Goal: Information Seeking & Learning: Learn about a topic

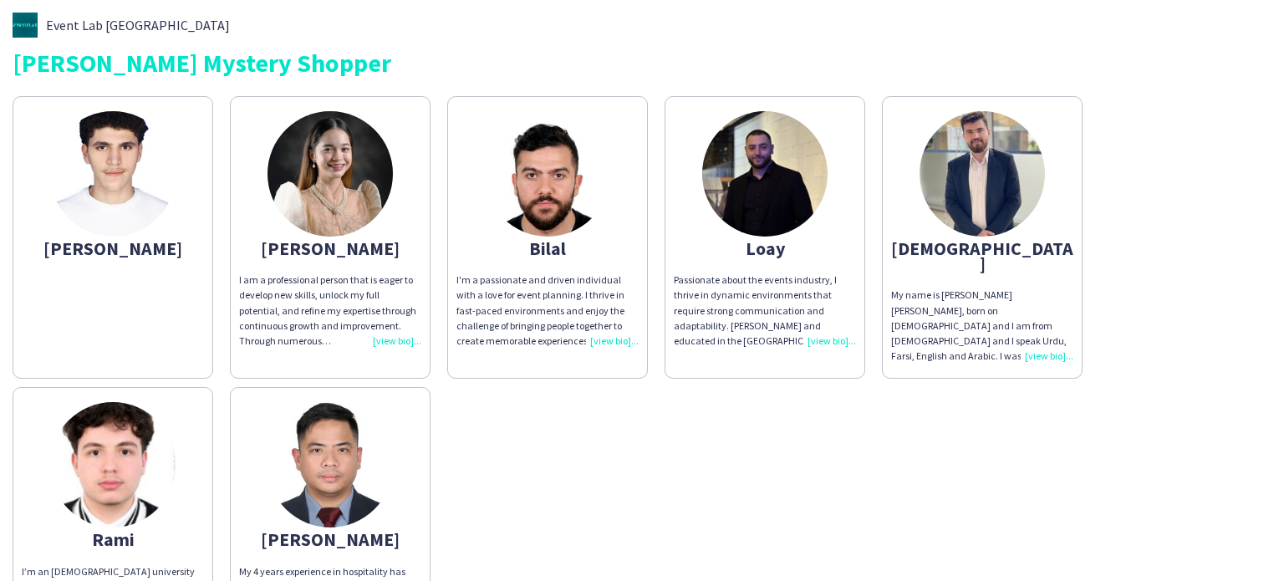
click at [74, 185] on img at bounding box center [112, 173] width 125 height 125
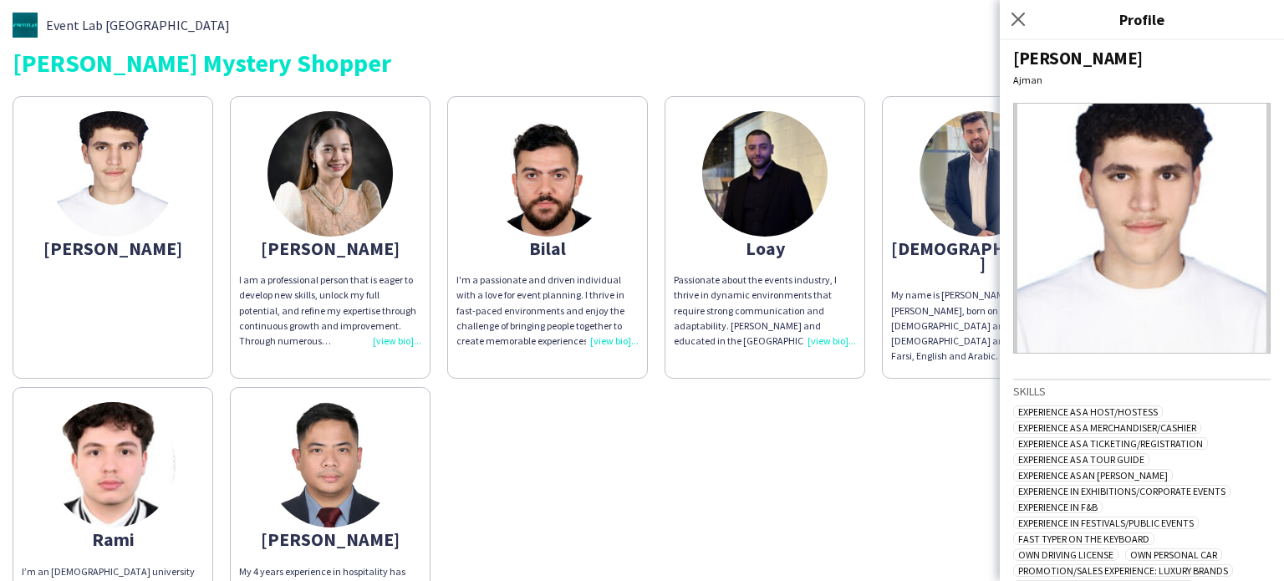
scroll to position [3, 0]
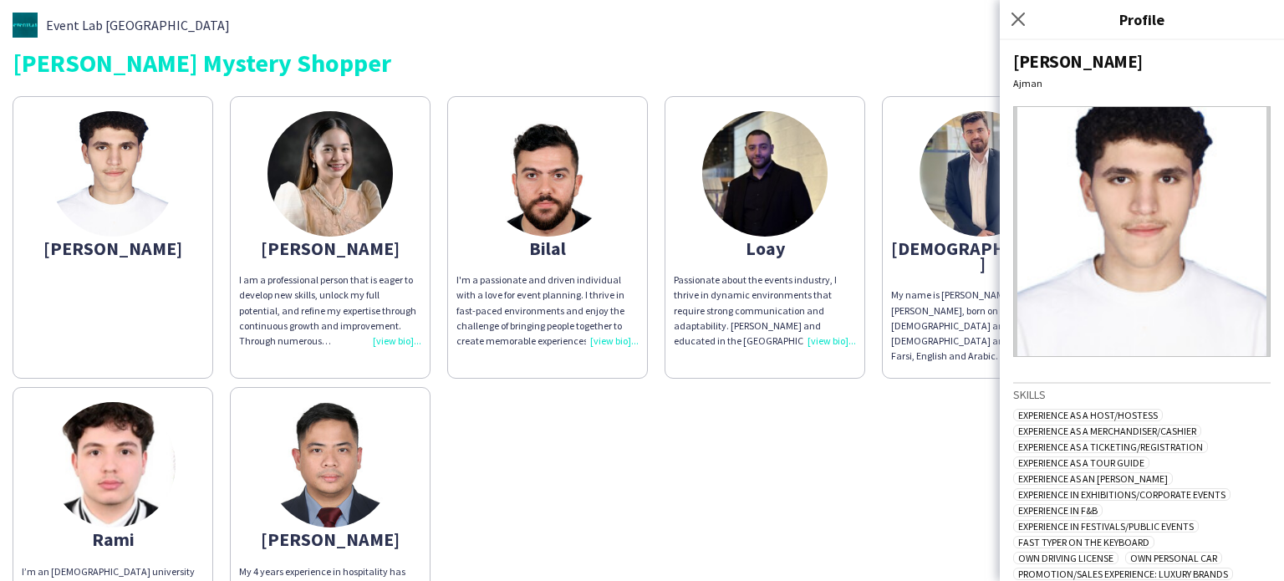
click at [391, 224] on app-share-pages-crew-card "[PERSON_NAME] I am a professional person that is eager to develop new skills, u…" at bounding box center [330, 237] width 201 height 282
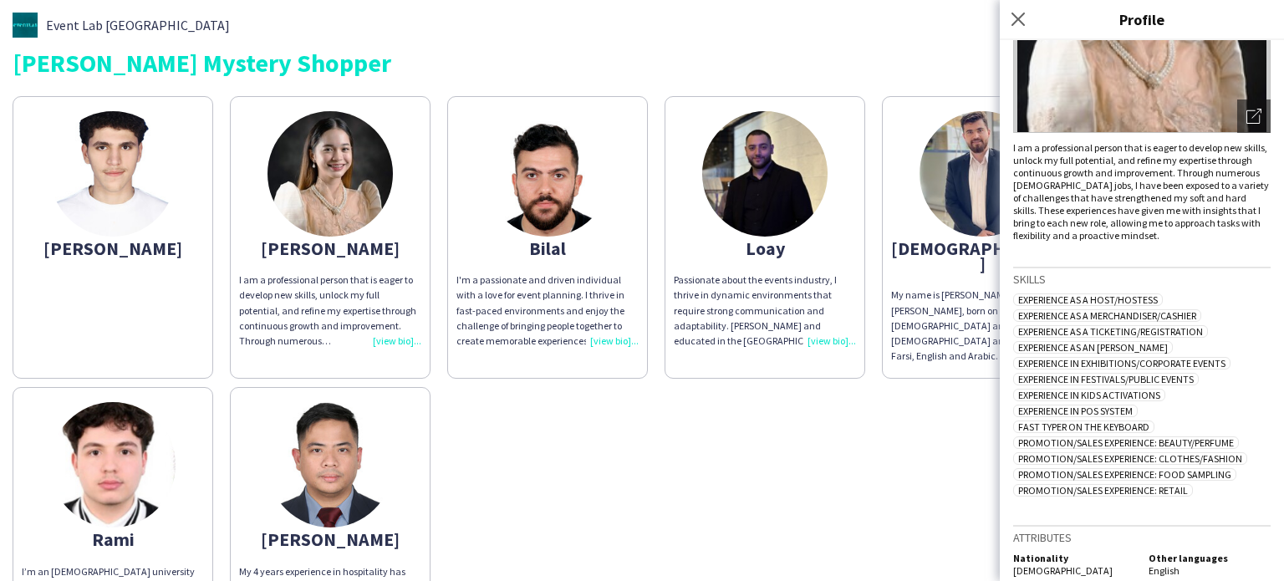
scroll to position [0, 0]
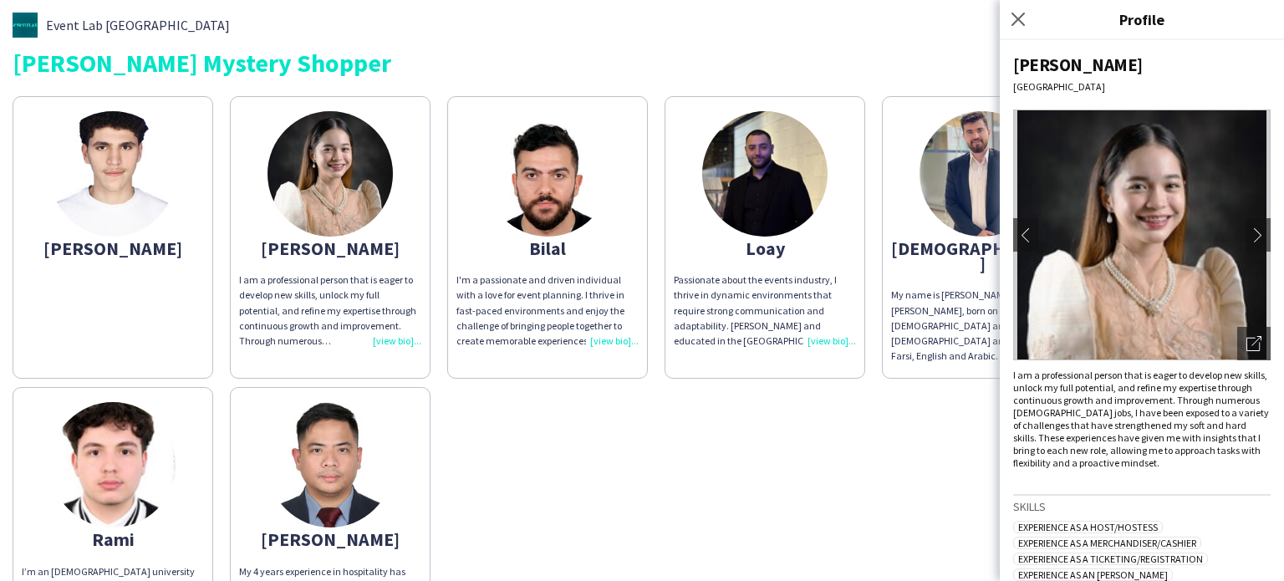
click at [151, 200] on img at bounding box center [112, 173] width 125 height 125
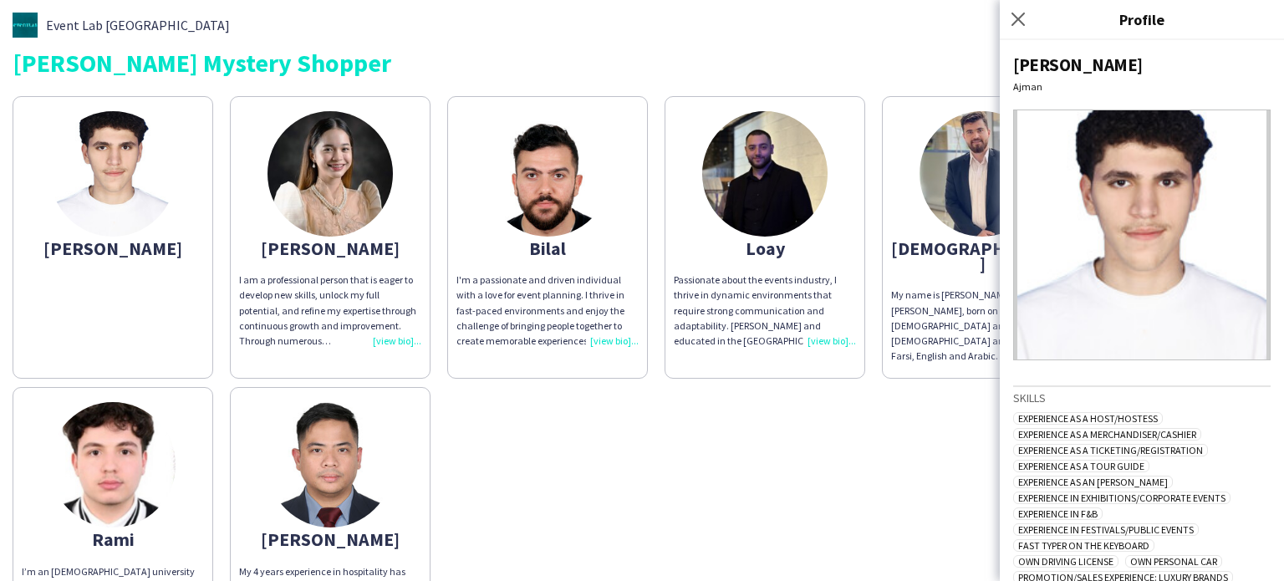
click at [359, 201] on img at bounding box center [329, 173] width 125 height 125
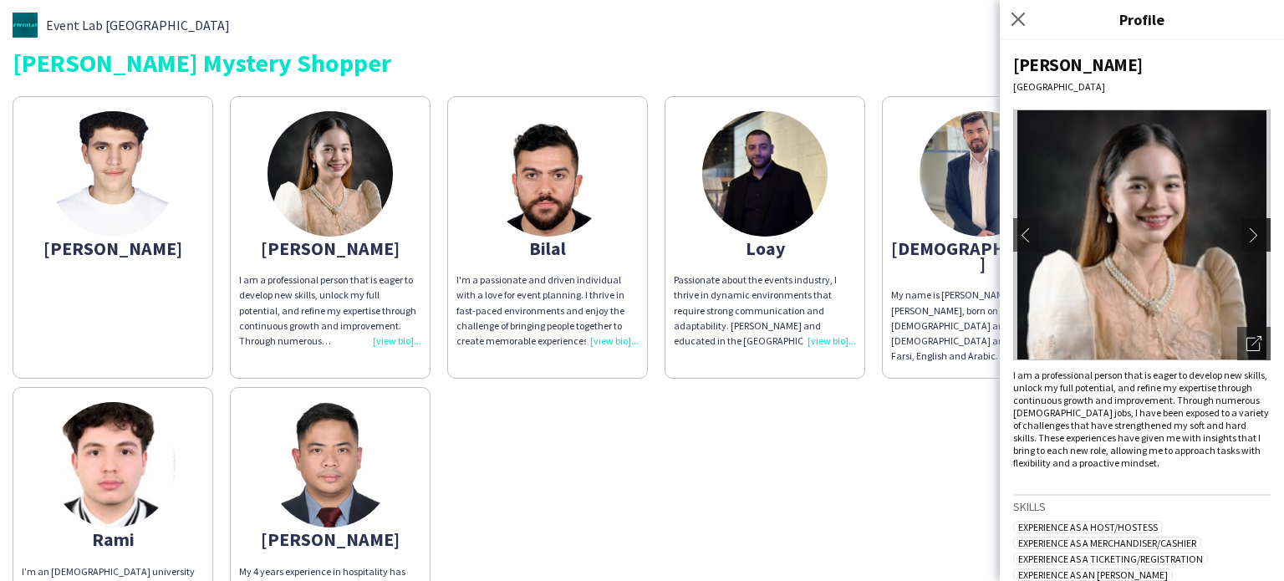
click at [1247, 232] on app-icon "chevron-right" at bounding box center [1257, 234] width 23 height 15
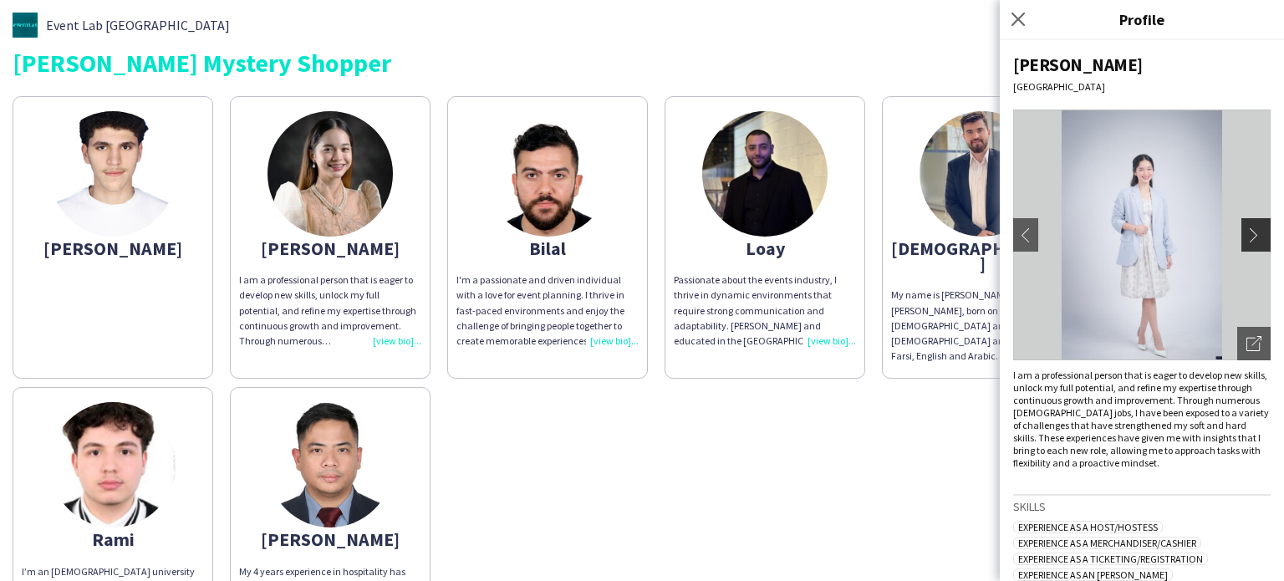
click at [1247, 232] on app-icon "chevron-right" at bounding box center [1257, 234] width 23 height 15
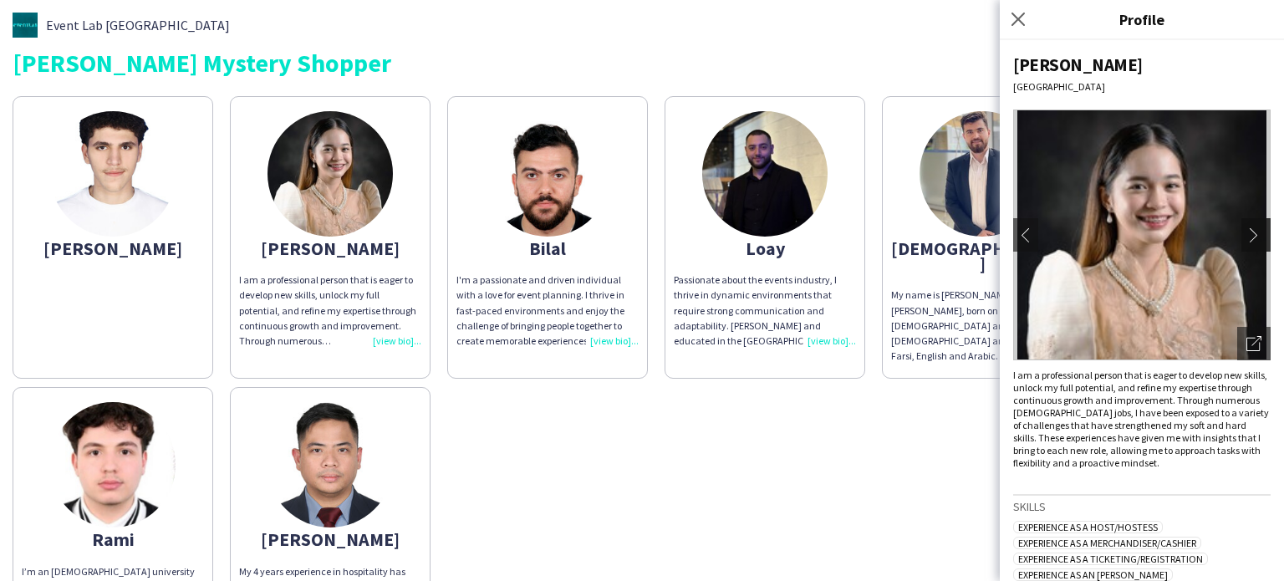
click at [1247, 232] on app-icon "chevron-right" at bounding box center [1257, 234] width 23 height 15
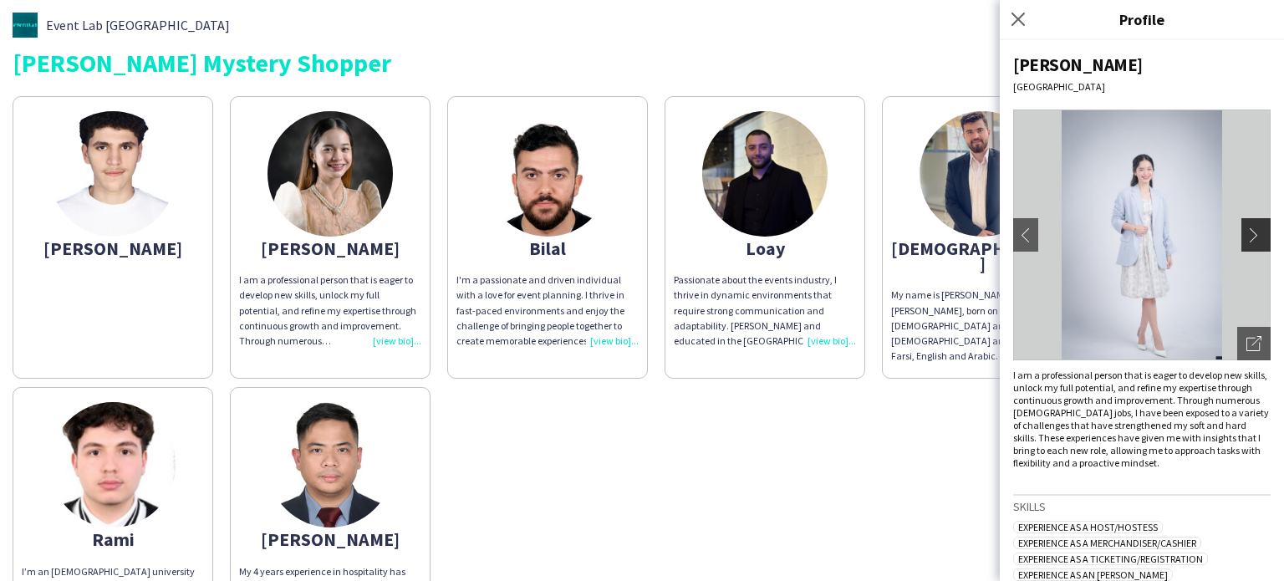
click at [1247, 232] on app-icon "chevron-right" at bounding box center [1257, 234] width 23 height 15
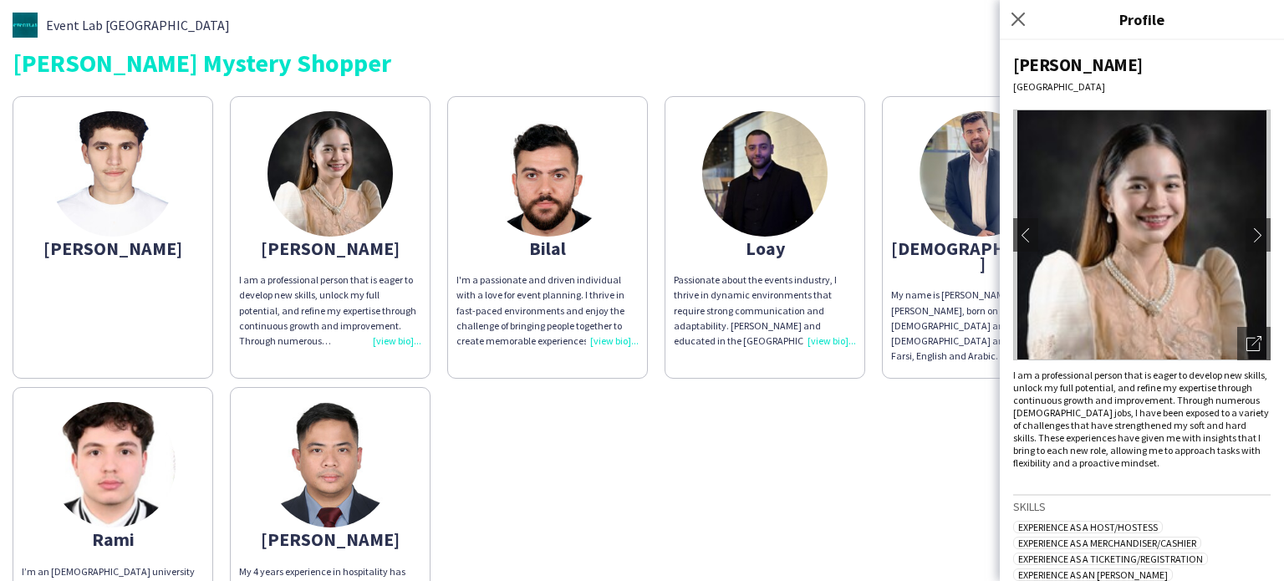
click at [554, 219] on img at bounding box center [547, 173] width 125 height 125
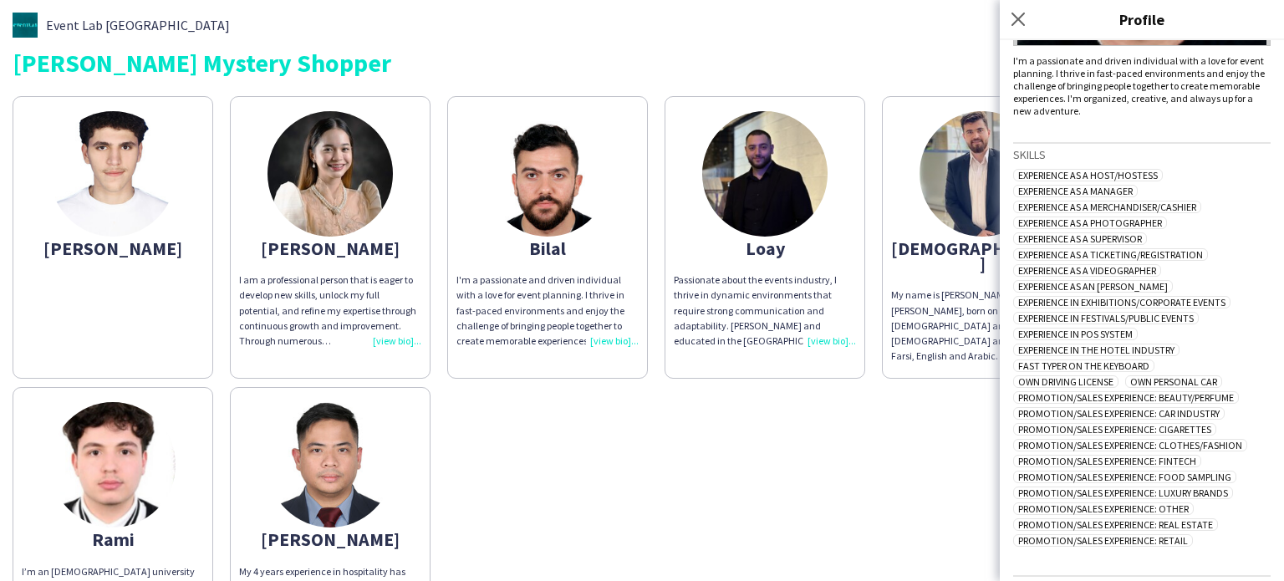
scroll to position [368, 0]
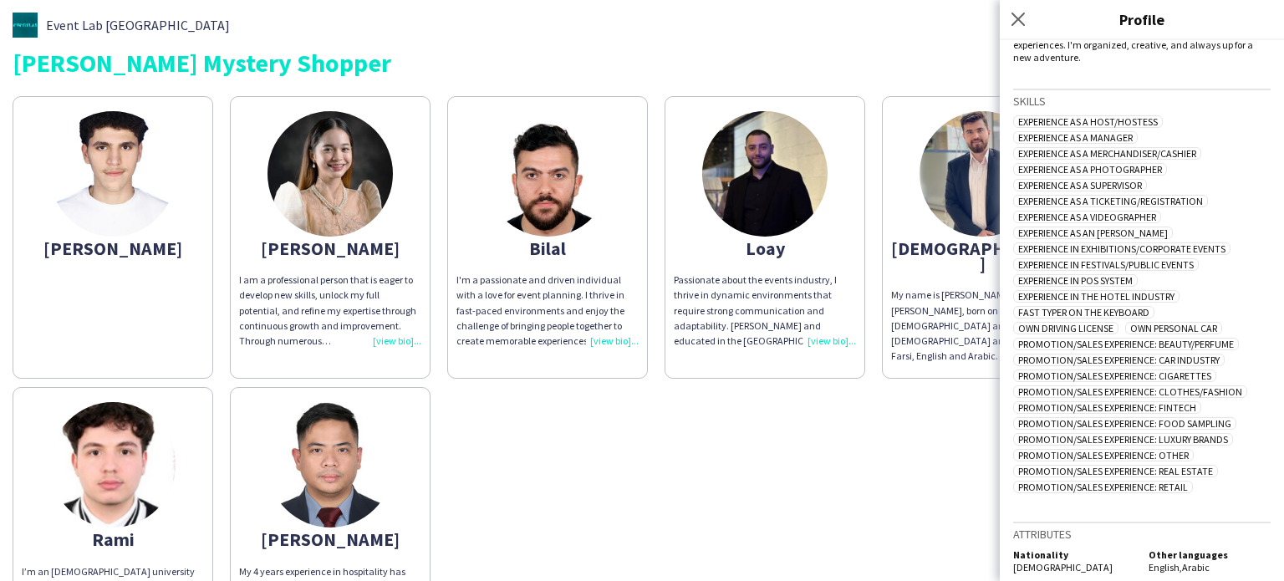
click at [849, 502] on div "[PERSON_NAME] I am a professional person that is eager to develop new skills, u…" at bounding box center [642, 371] width 1259 height 567
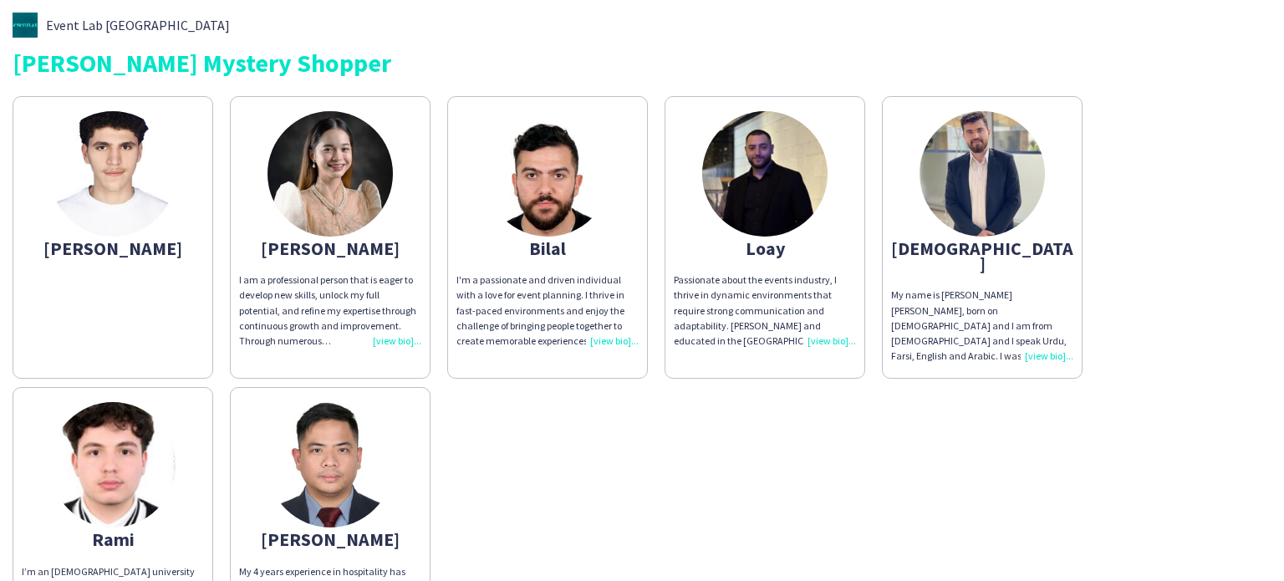
click at [716, 191] on img at bounding box center [764, 173] width 125 height 125
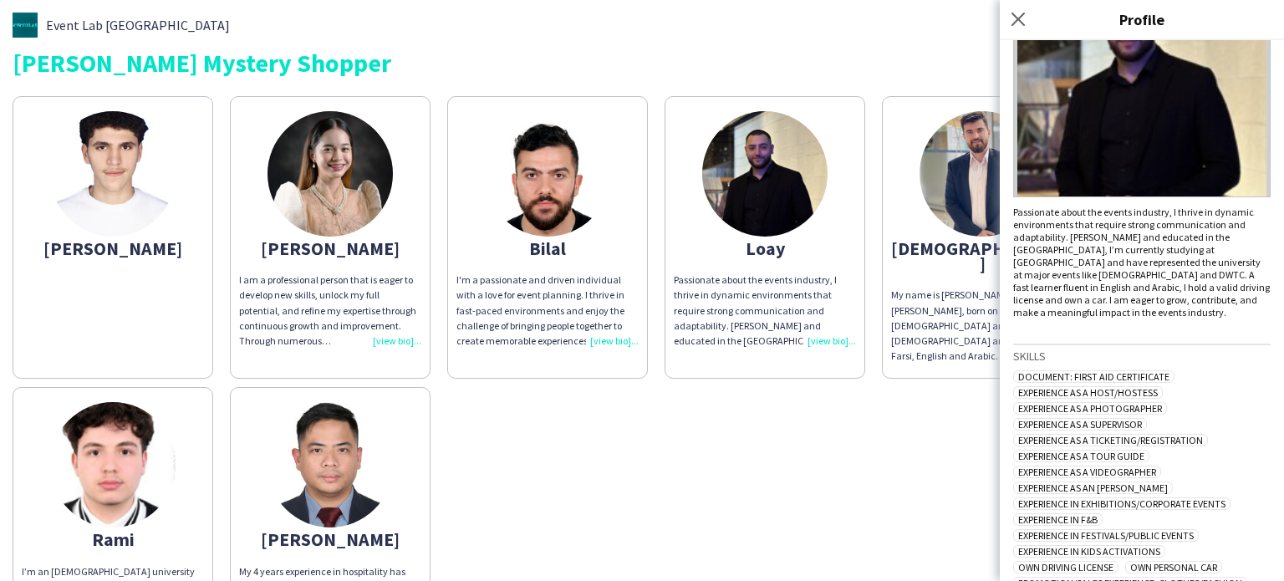
scroll to position [0, 0]
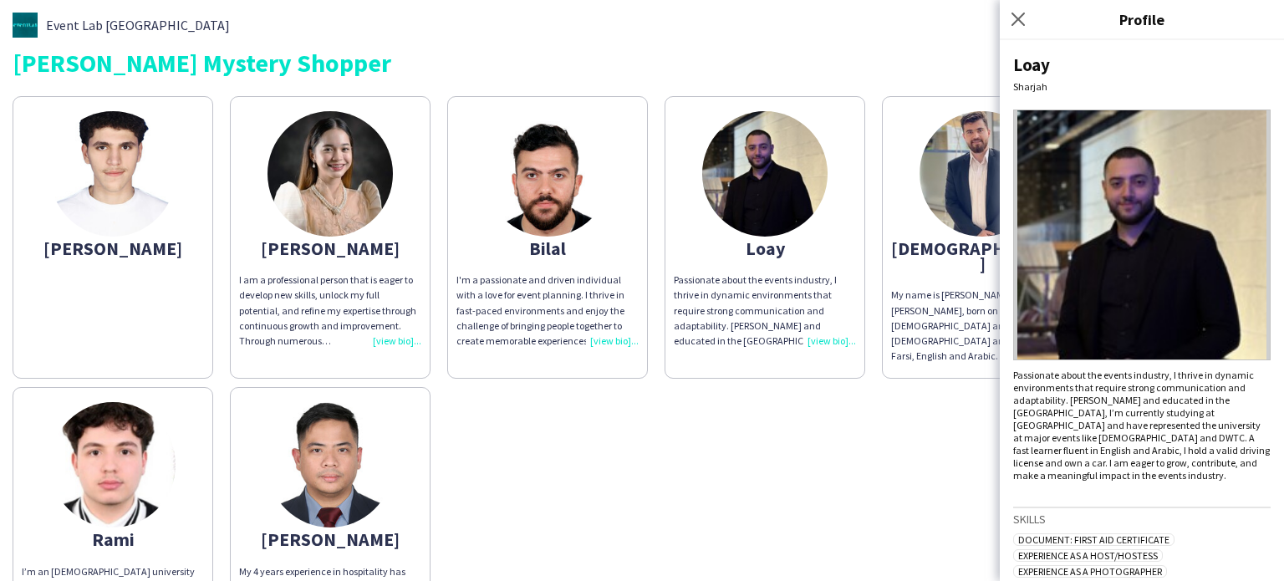
click at [935, 202] on img at bounding box center [981, 173] width 125 height 125
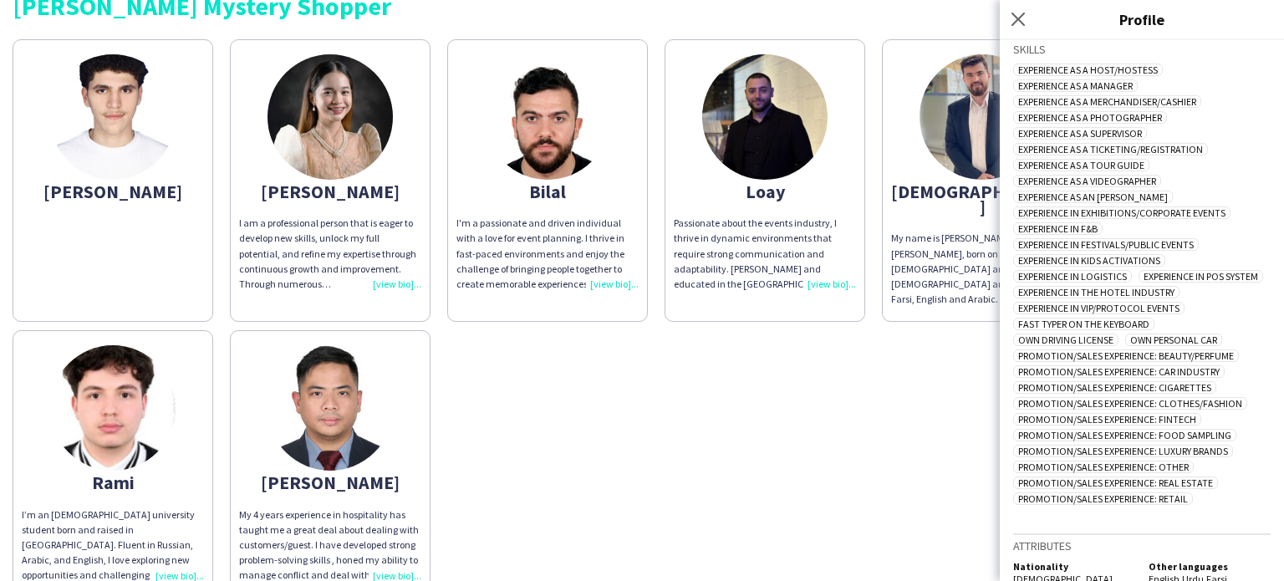
scroll to position [64, 0]
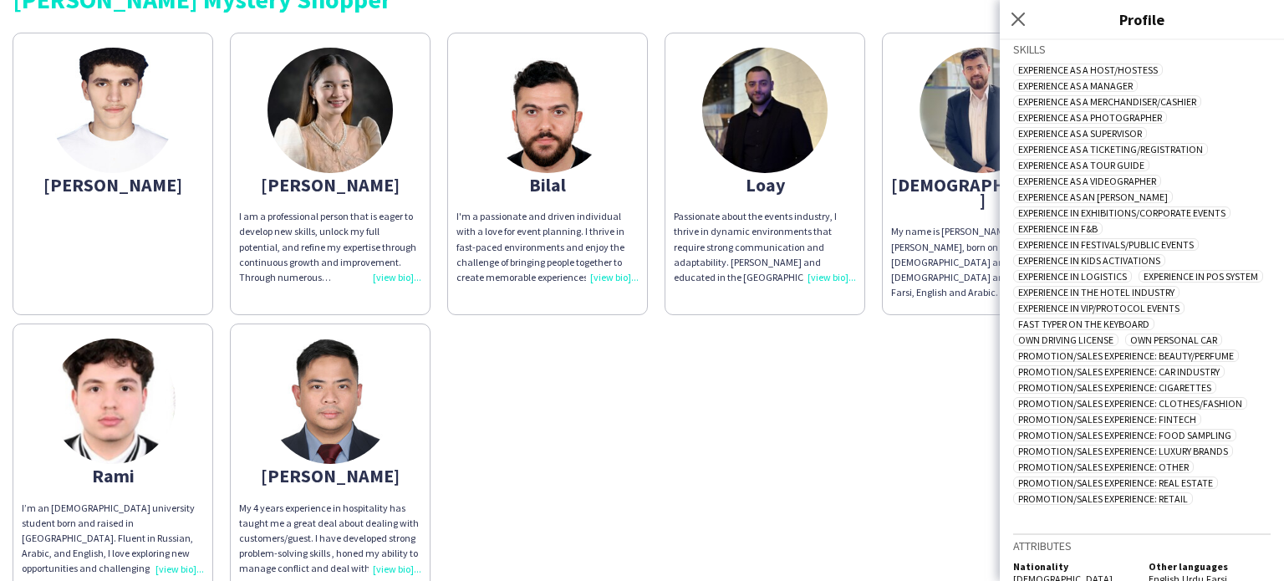
click at [120, 417] on img at bounding box center [112, 400] width 125 height 125
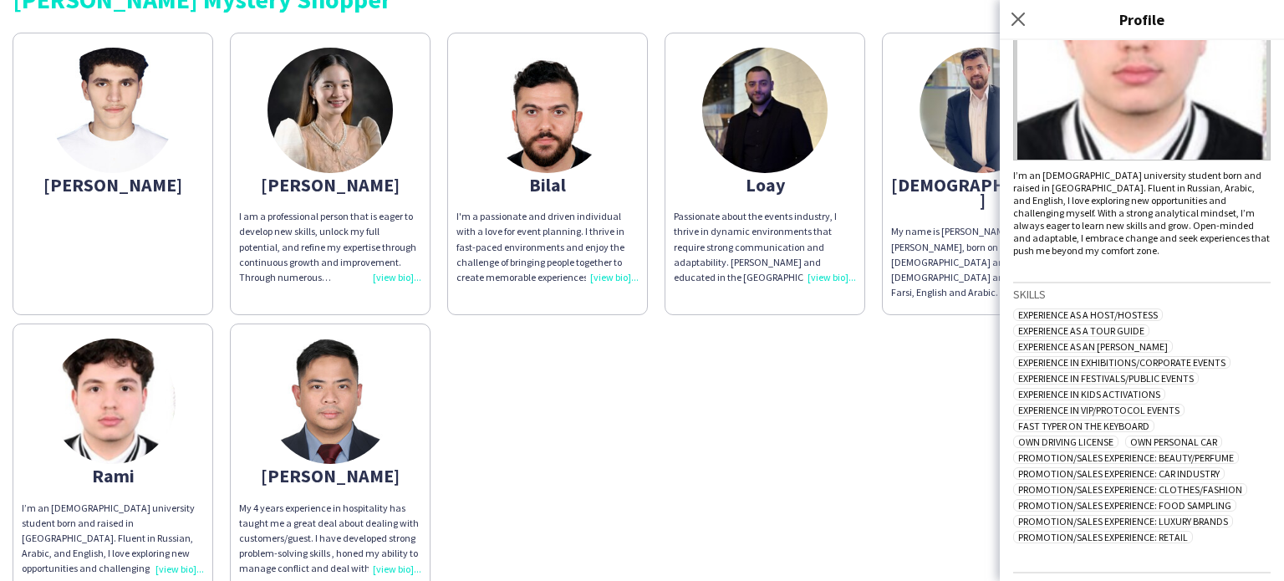
scroll to position [266, 0]
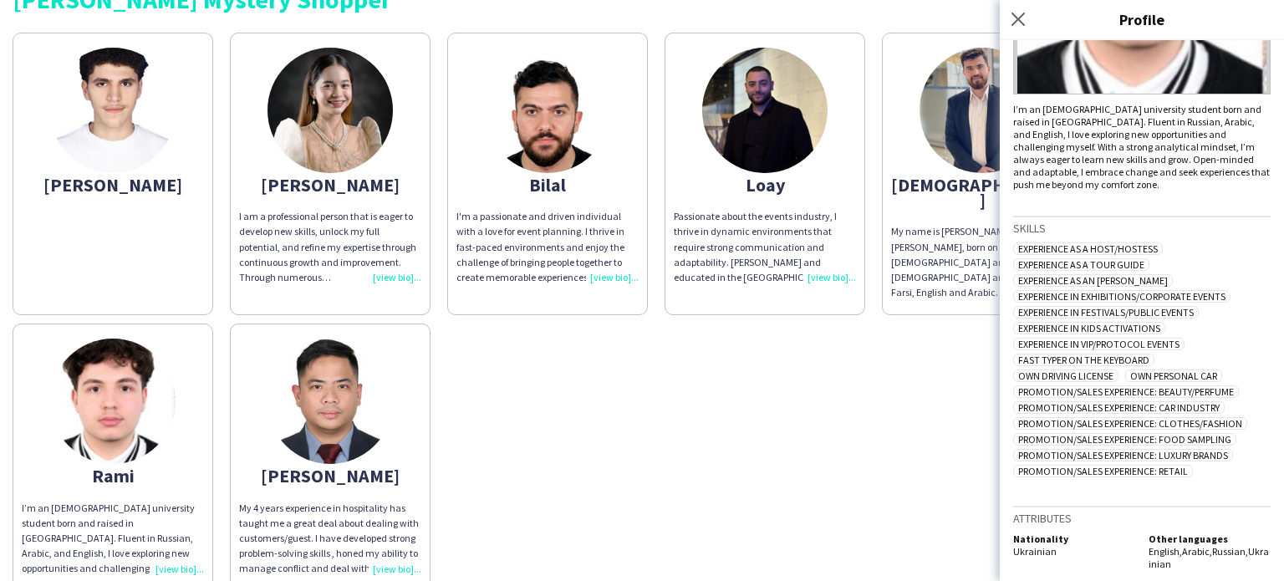
click at [277, 400] on img at bounding box center [329, 400] width 125 height 125
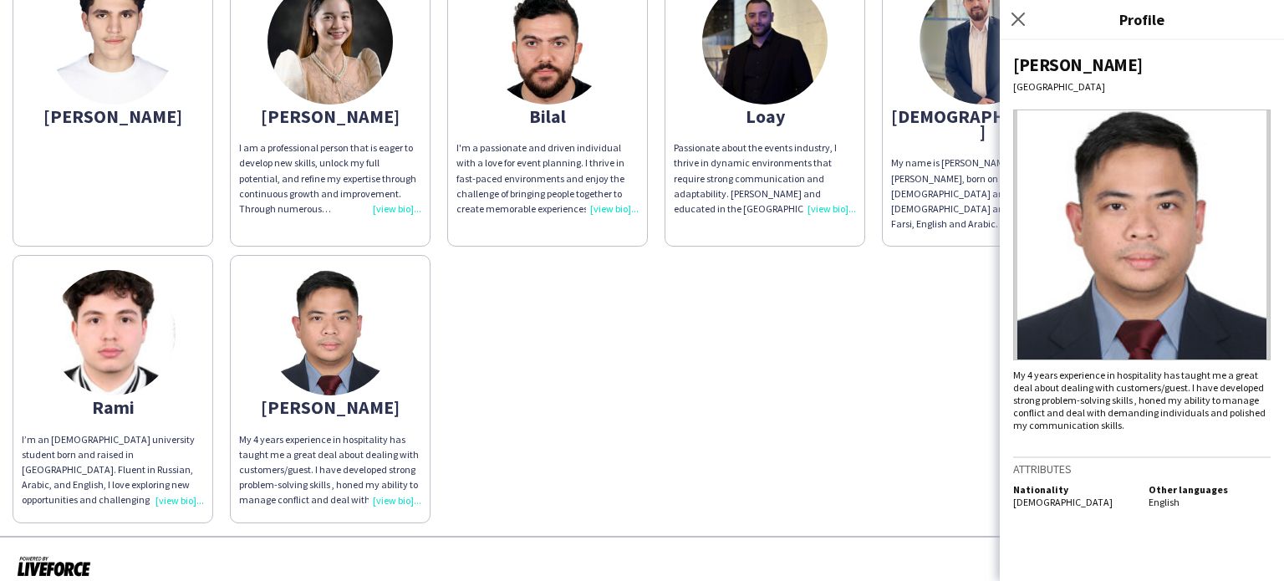
scroll to position [7, 0]
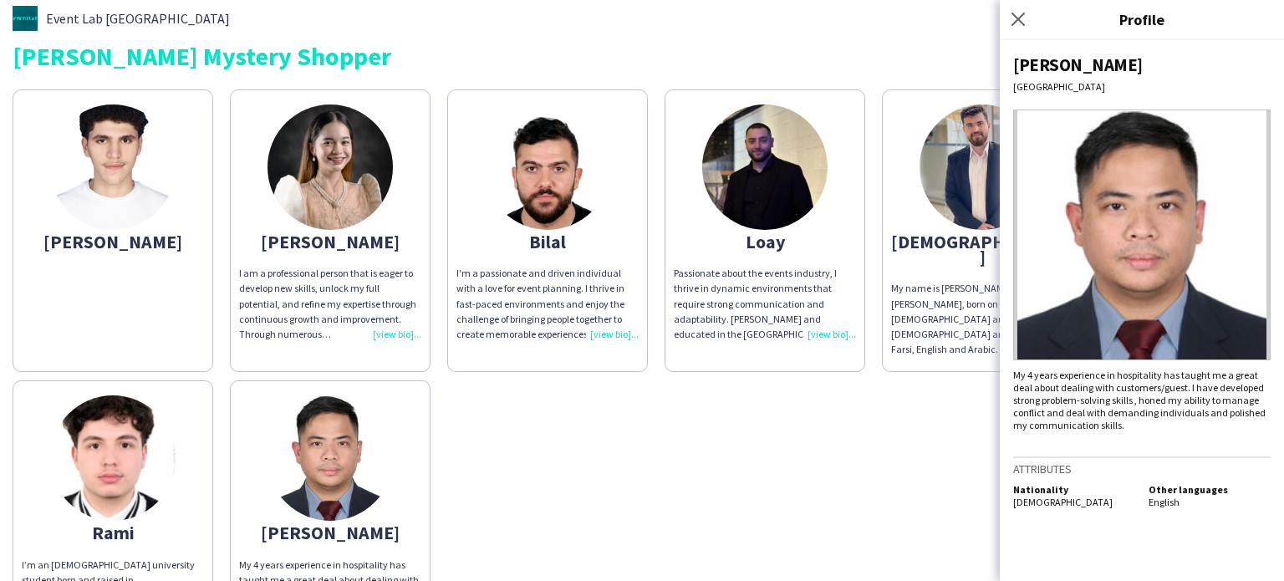
click at [398, 171] on app-share-pages-crew-card "[PERSON_NAME] I am a professional person that is eager to develop new skills, u…" at bounding box center [330, 230] width 201 height 282
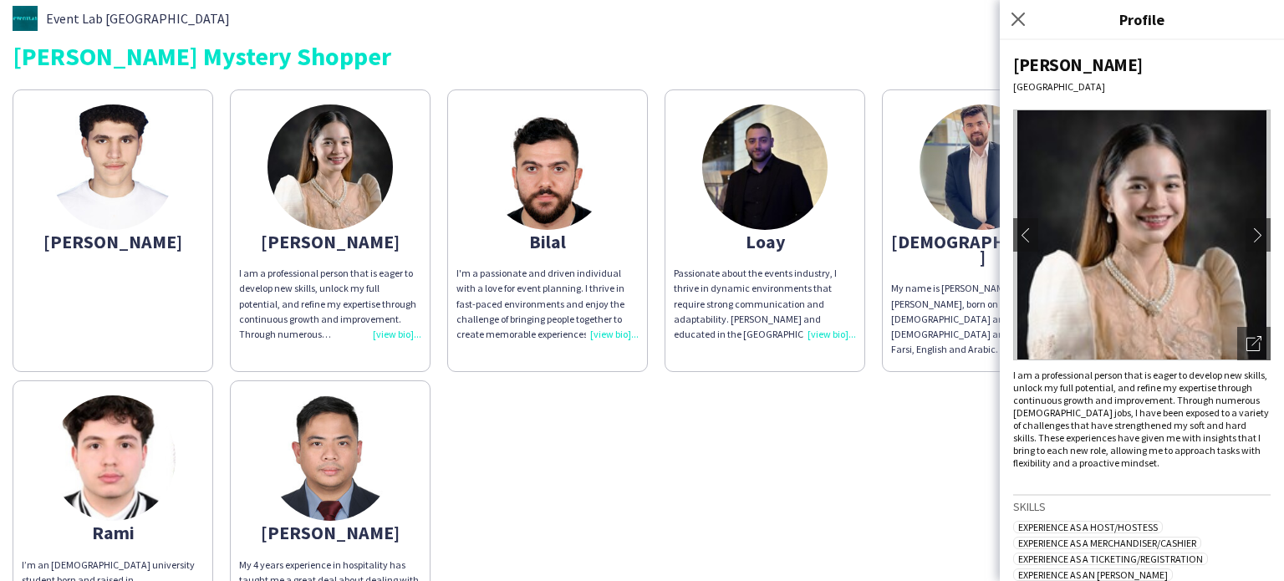
scroll to position [234, 0]
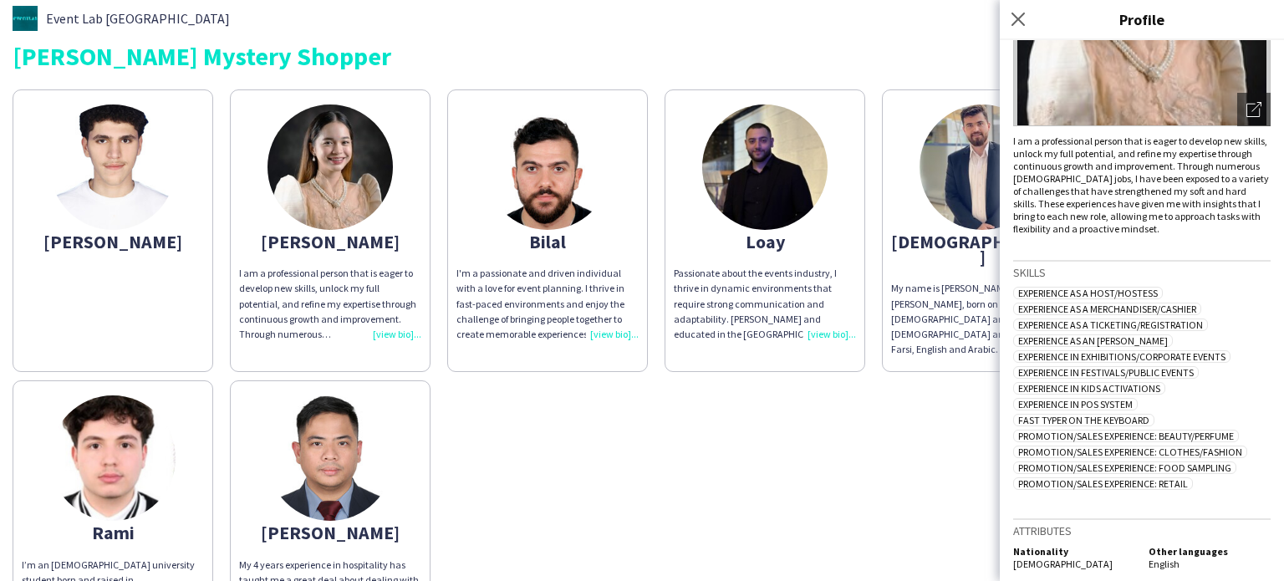
click at [142, 214] on img at bounding box center [112, 166] width 125 height 125
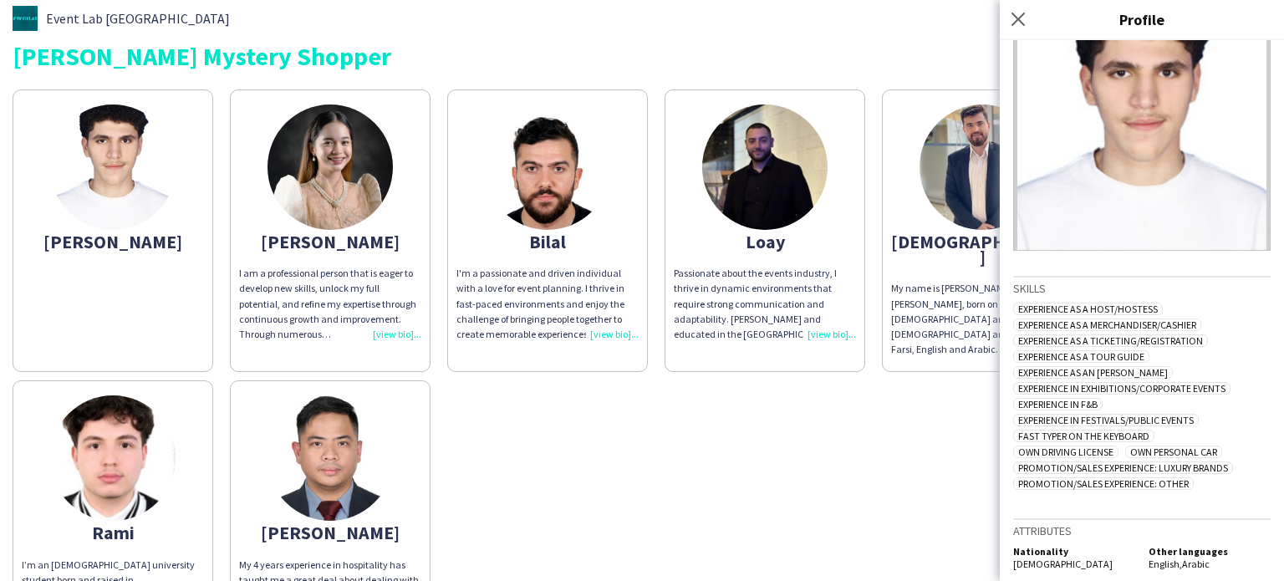
scroll to position [0, 0]
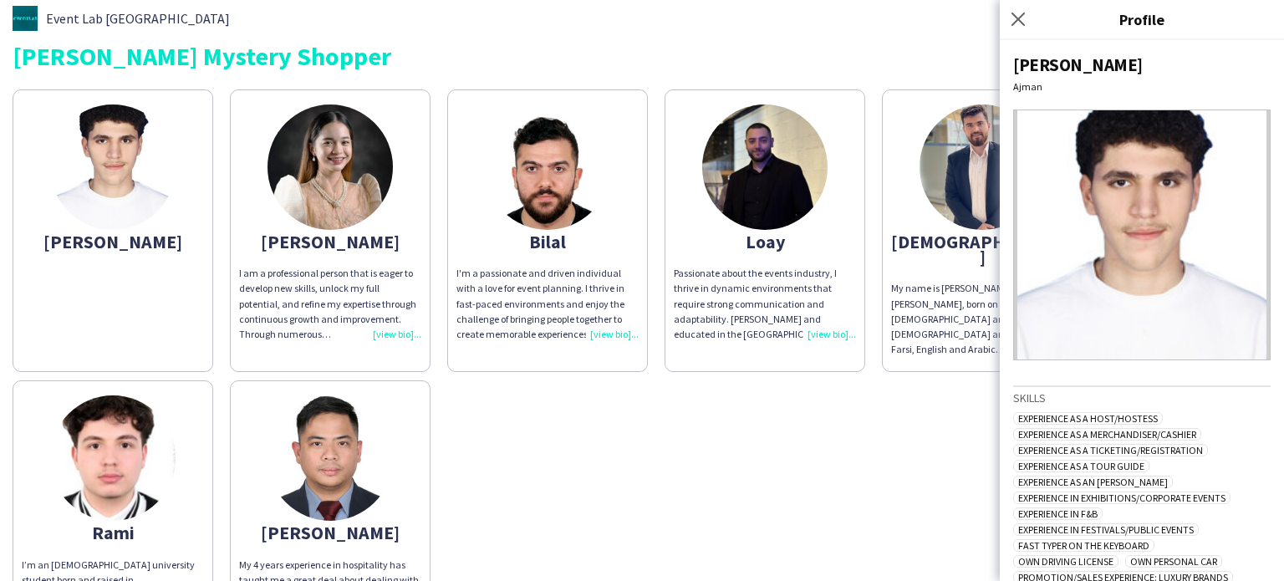
click at [534, 257] on app-share-pages-crew-card "Bilal I'm a passionate and driven individual with a love for event planning. I …" at bounding box center [547, 230] width 201 height 282
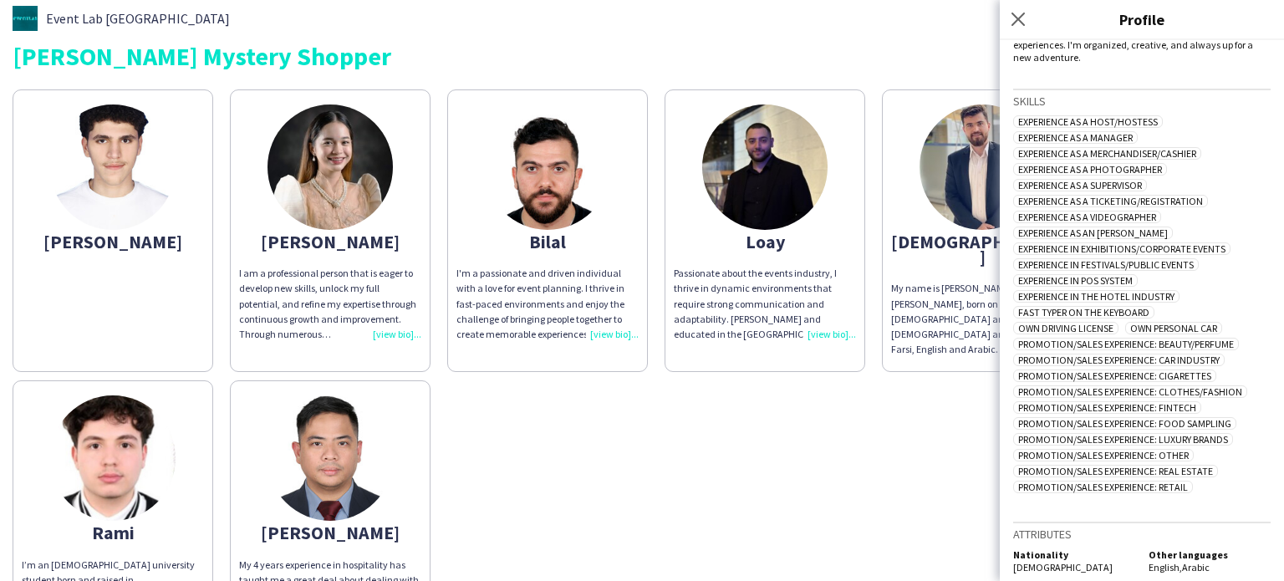
scroll to position [368, 0]
click at [739, 234] on div "Loay" at bounding box center [765, 241] width 182 height 15
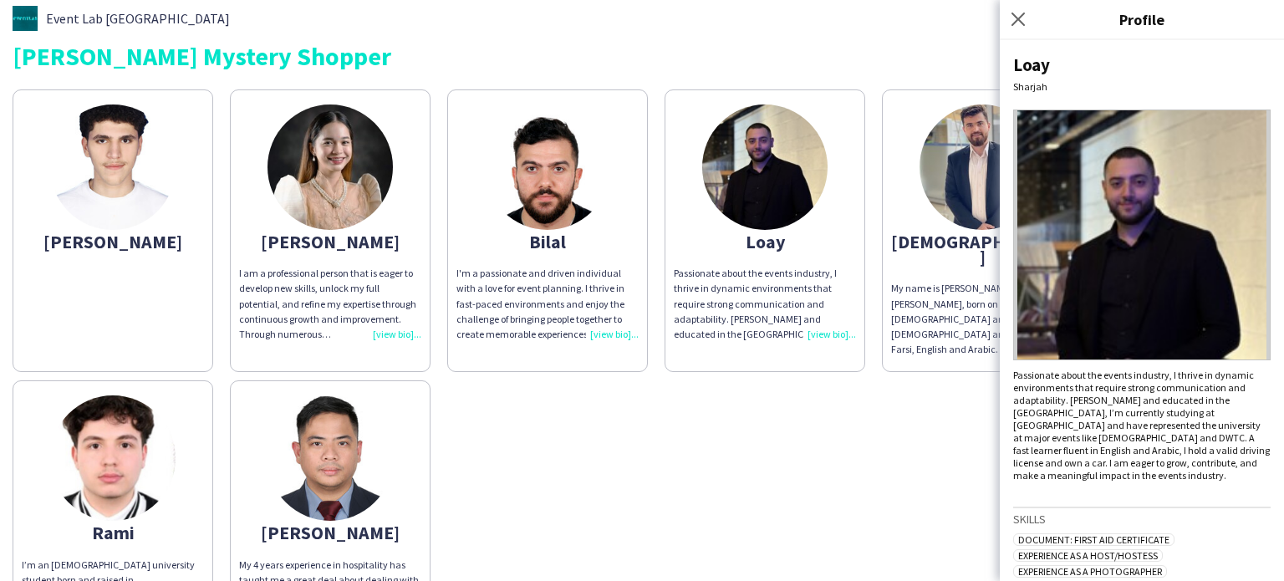
scroll to position [266, 0]
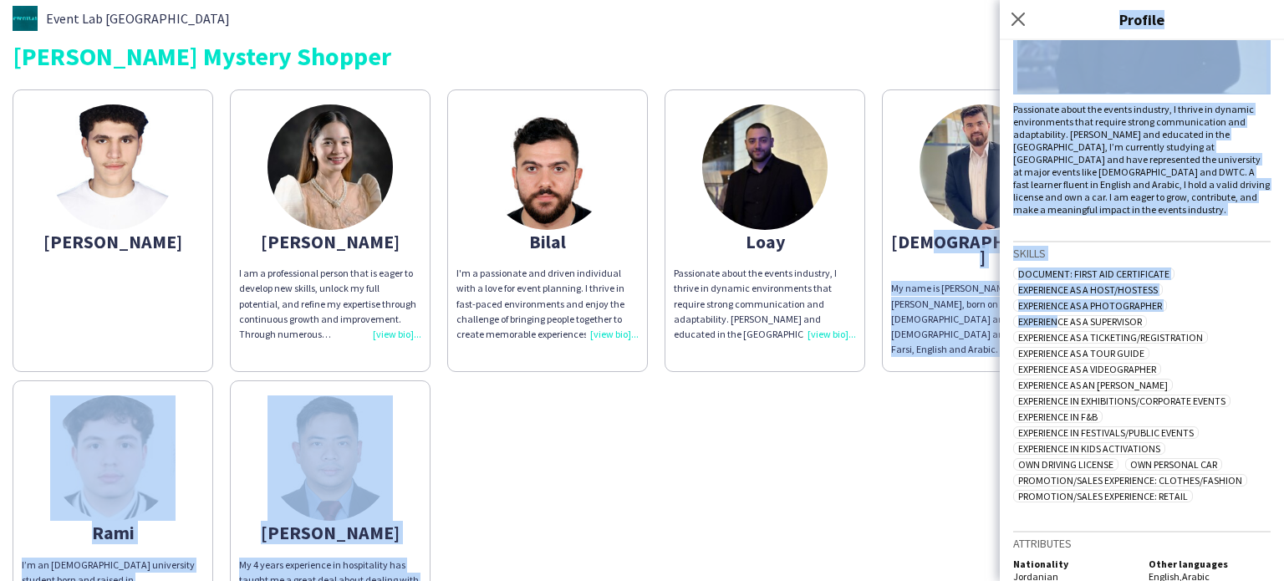
drag, startPoint x: 1051, startPoint y: 303, endPoint x: 968, endPoint y: 240, distance: 104.5
click at [968, 240] on body "Event Lab UAE [PERSON_NAME] Mystery Shopper [PERSON_NAME] I am a professional p…" at bounding box center [642, 290] width 1284 height 581
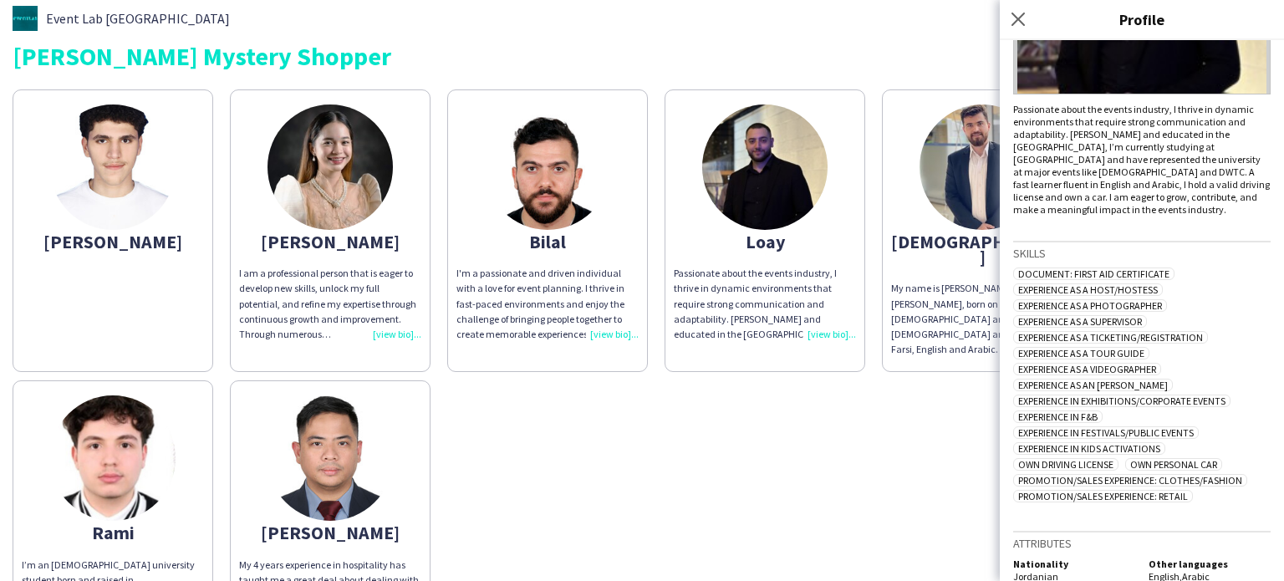
click at [902, 214] on app-share-pages-crew-card "[PERSON_NAME] My name is [PERSON_NAME] [PERSON_NAME], born on [DEMOGRAPHIC_DATA…" at bounding box center [982, 230] width 201 height 282
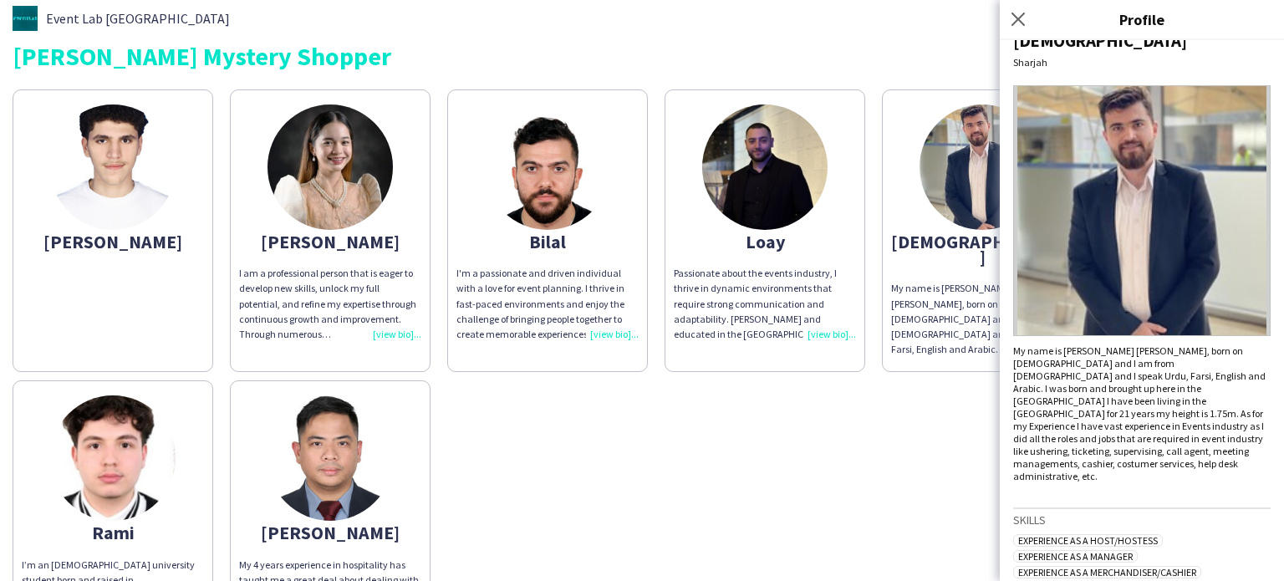
scroll to position [13, 0]
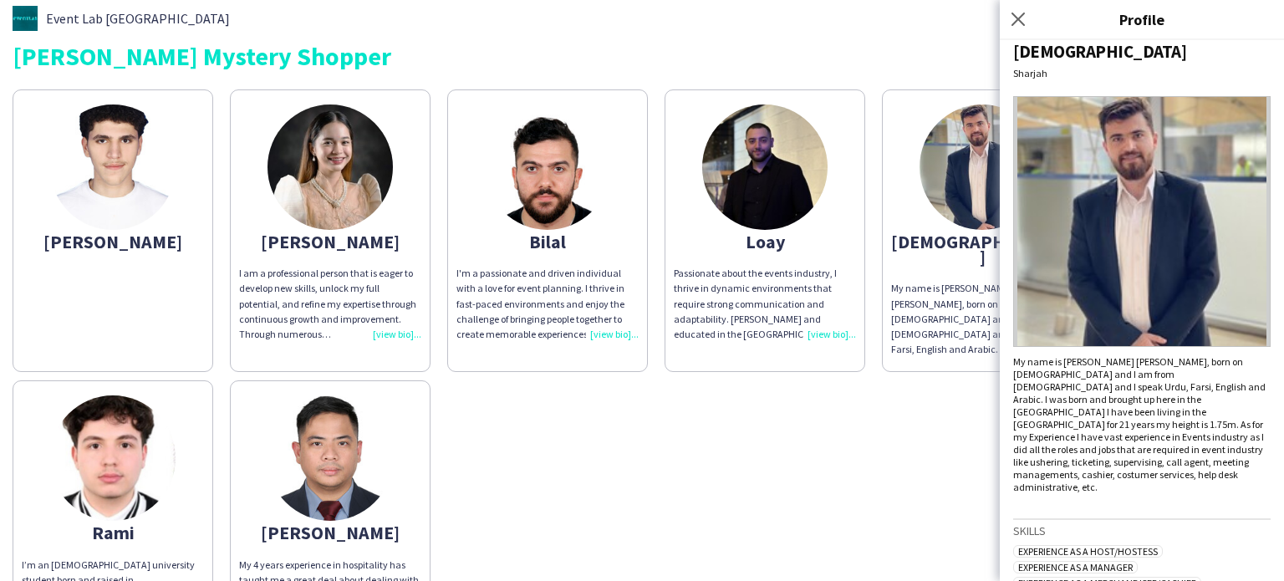
click at [628, 256] on app-share-pages-crew-card "Bilal I'm a passionate and driven individual with a love for event planning. I …" at bounding box center [547, 230] width 201 height 282
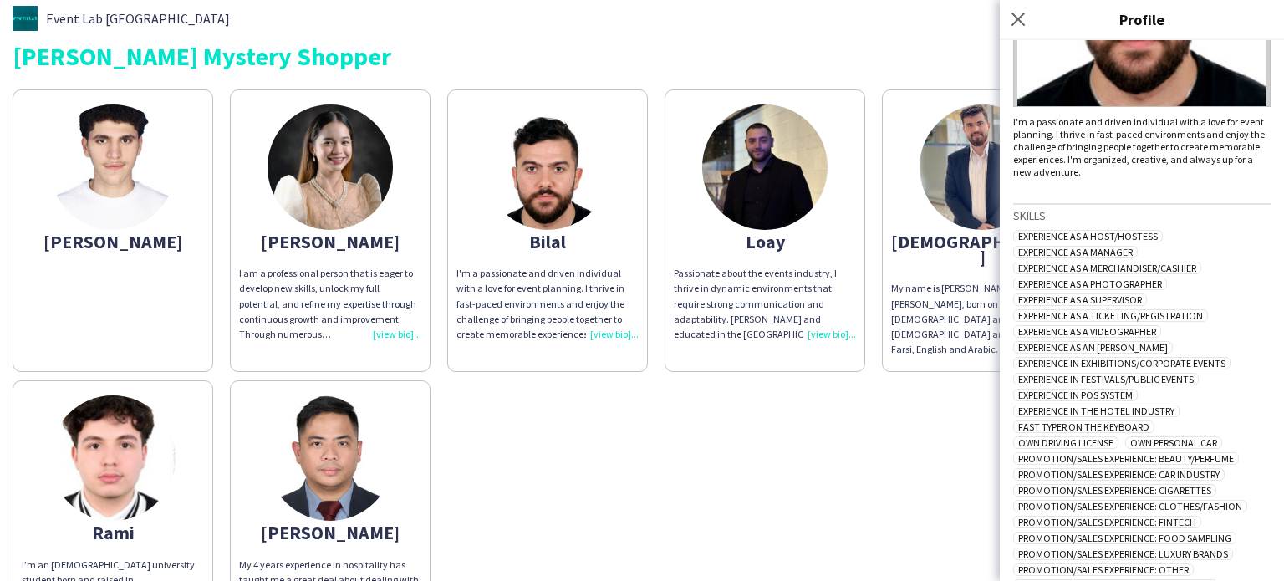
scroll to position [273, 0]
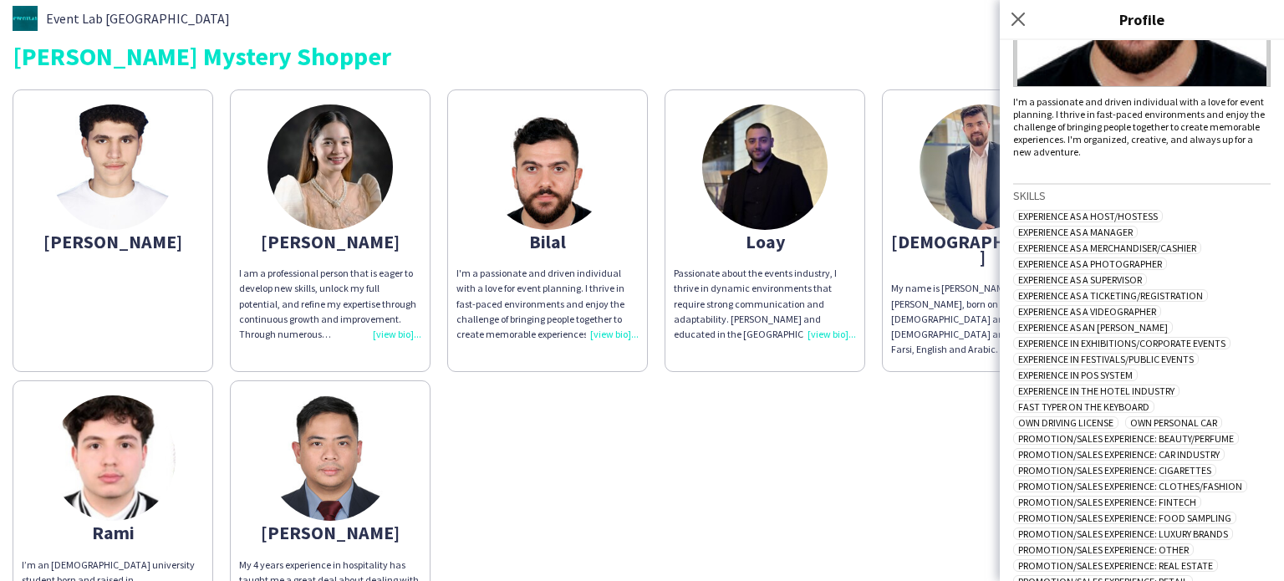
click at [728, 252] on app-share-pages-crew-card "Loay Passionate about the events industry, I thrive in dynamic environments tha…" at bounding box center [764, 230] width 201 height 282
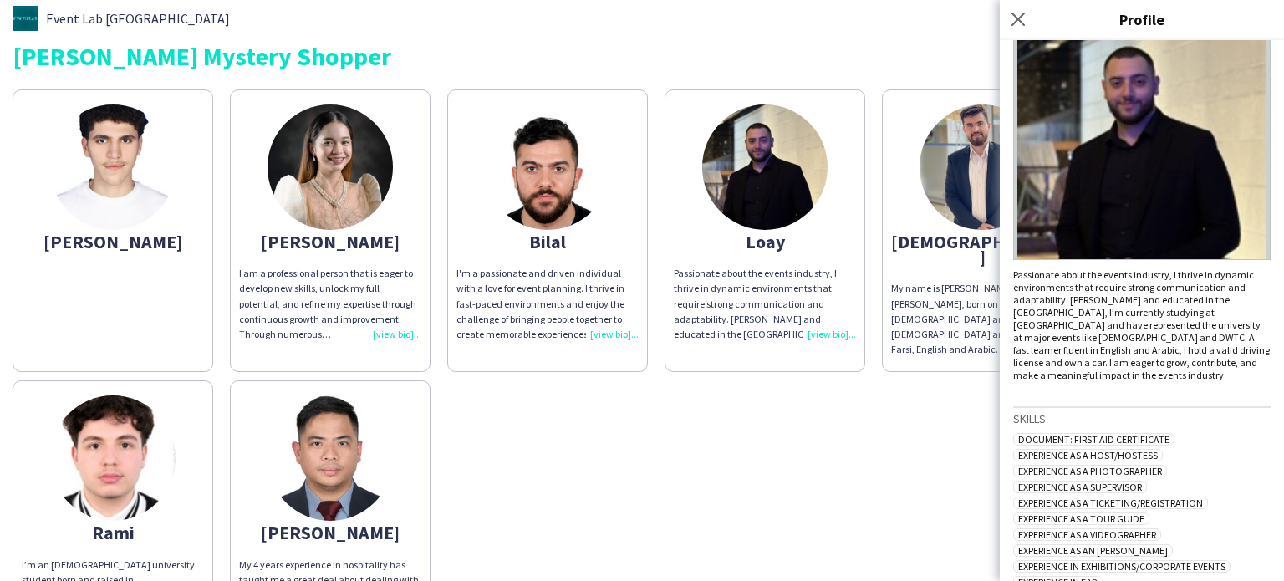
scroll to position [266, 0]
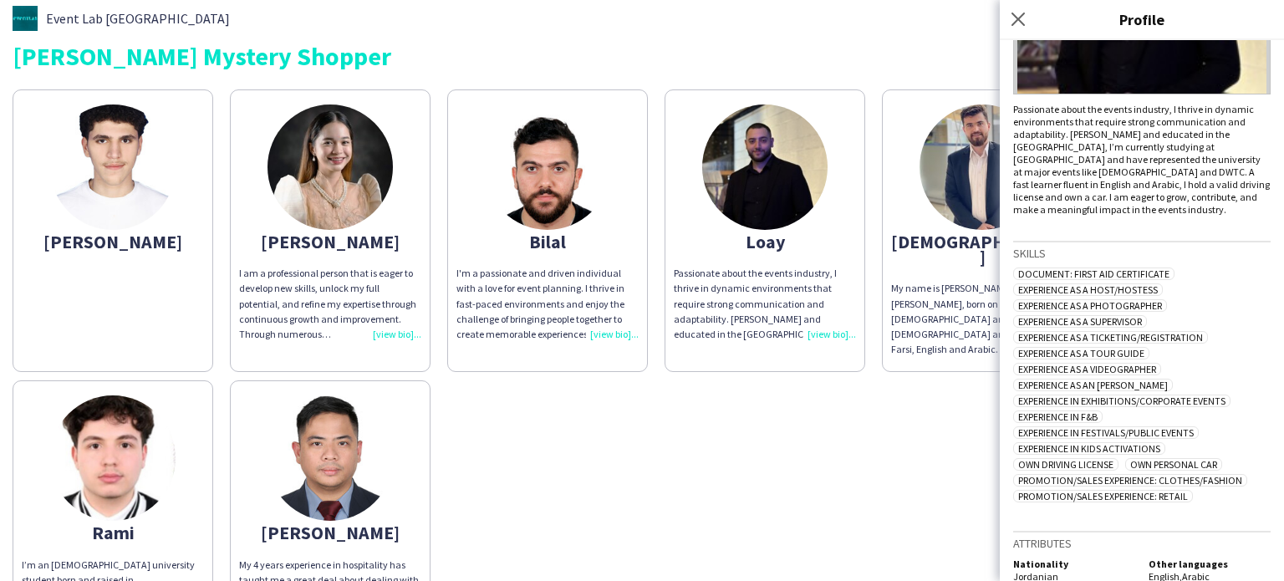
click at [928, 440] on div "[PERSON_NAME] I am a professional person that is eager to develop new skills, u…" at bounding box center [642, 364] width 1259 height 567
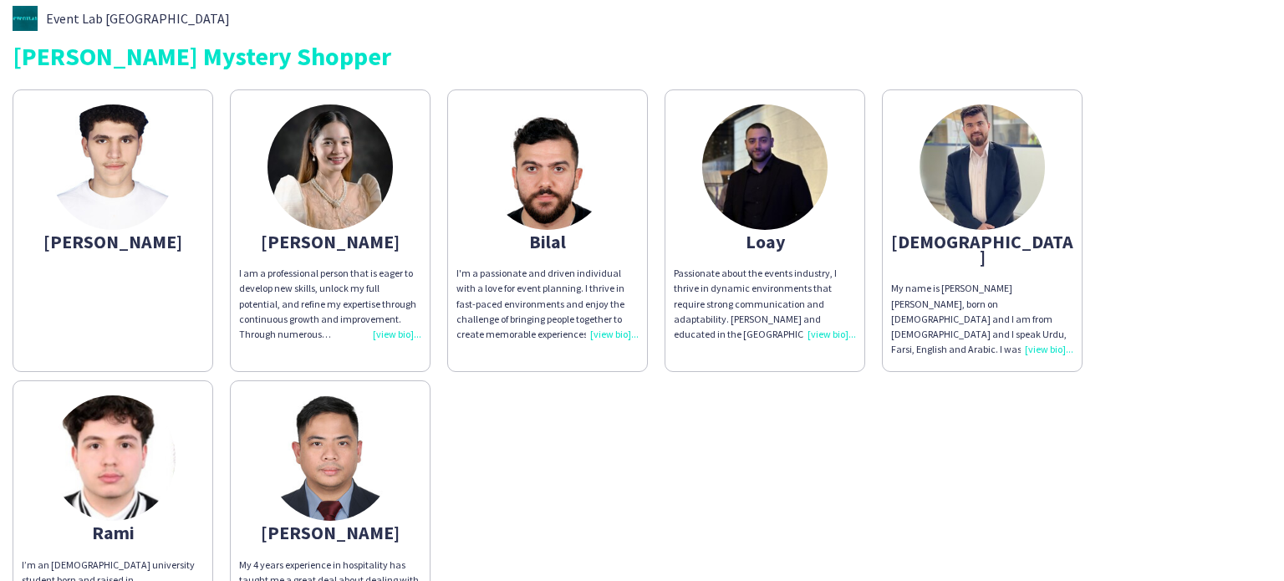
click at [0, 243] on div "Event Lab UAE [PERSON_NAME] Mystery Shopper [PERSON_NAME] I am a professional p…" at bounding box center [642, 327] width 1284 height 668
click at [508, 195] on img at bounding box center [547, 166] width 125 height 125
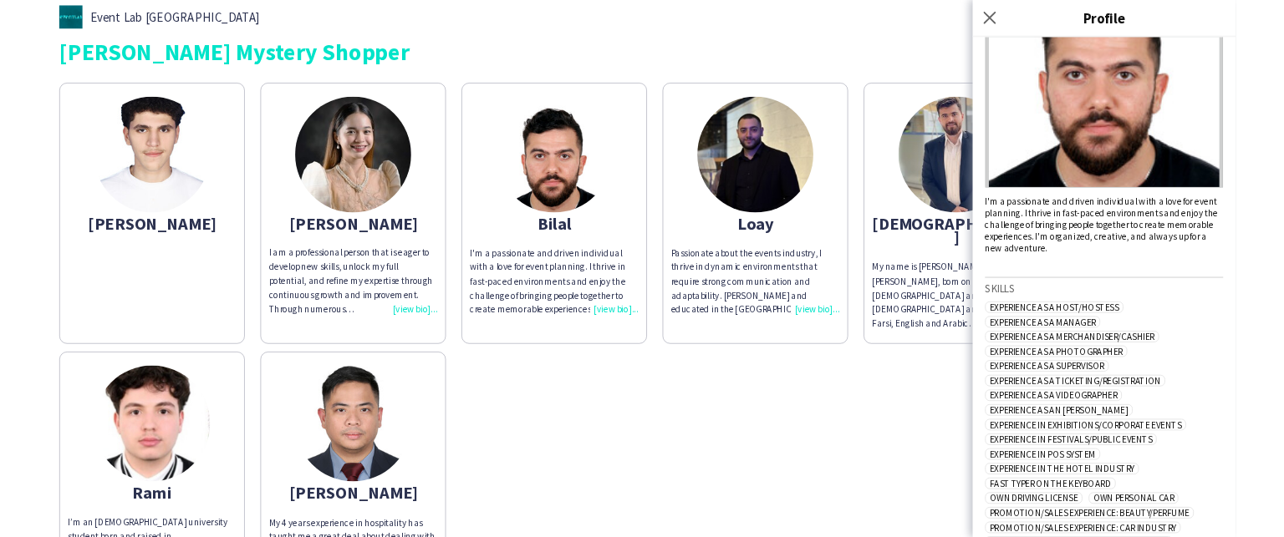
scroll to position [368, 0]
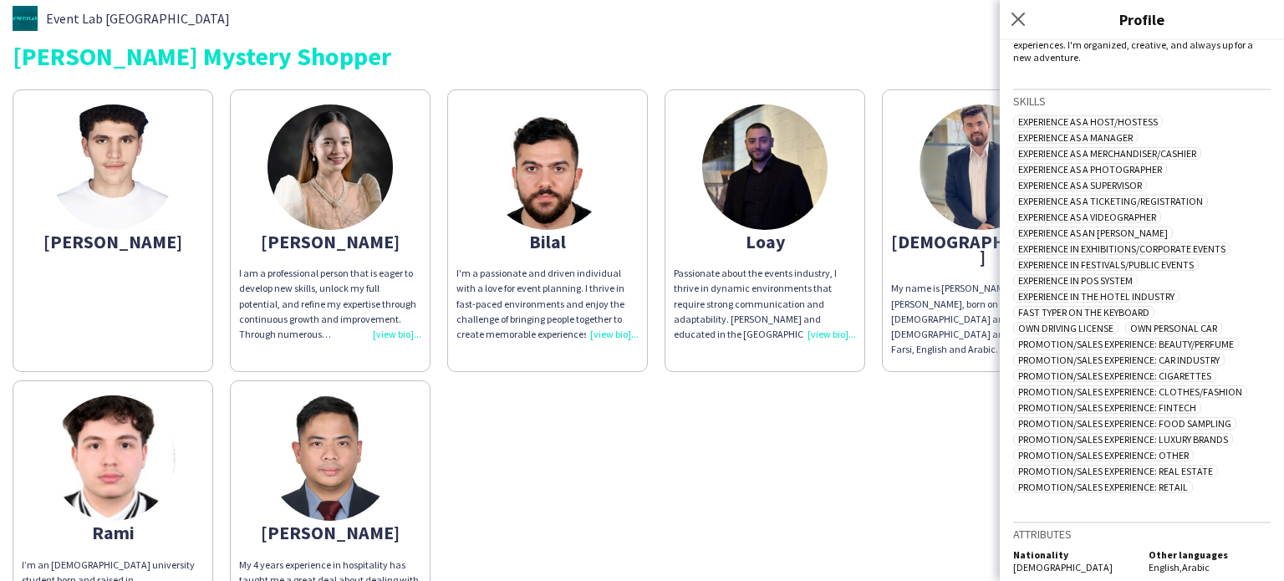
click at [733, 172] on img at bounding box center [764, 166] width 125 height 125
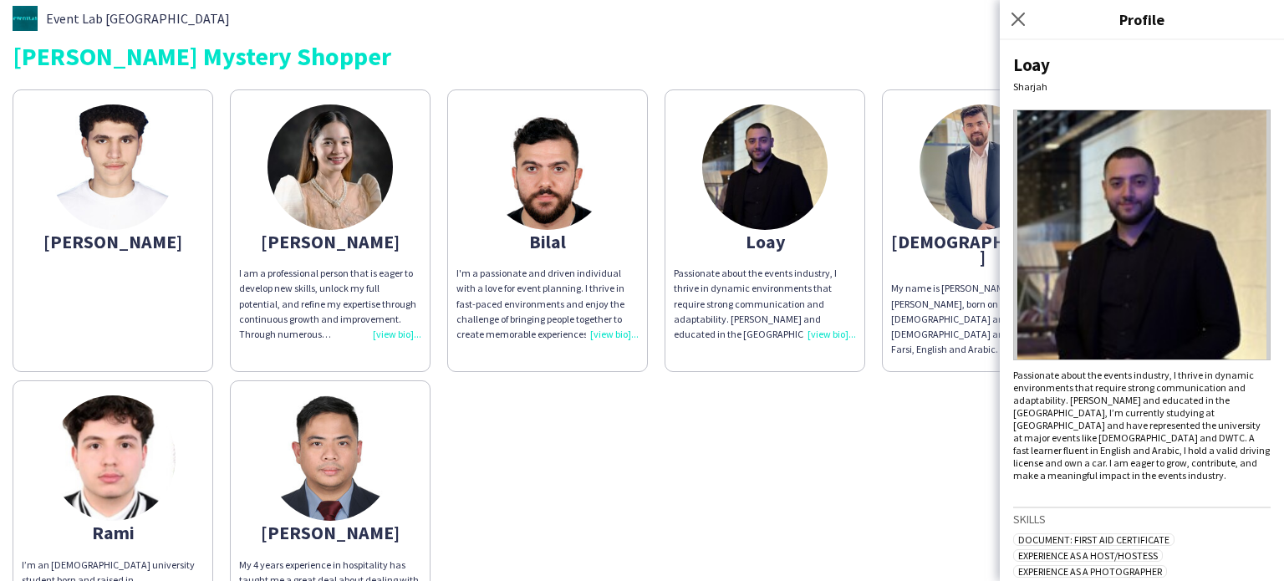
click at [496, 42] on div "Event Lab [GEOGRAPHIC_DATA] [PERSON_NAME] Mystery Shopper" at bounding box center [642, 37] width 1259 height 63
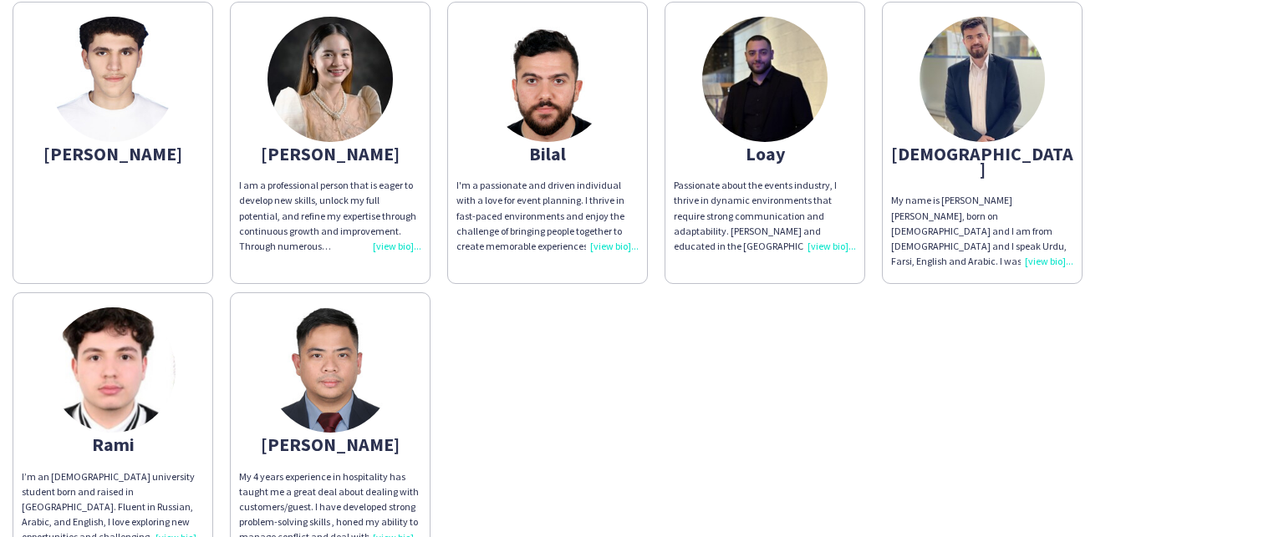
scroll to position [0, 0]
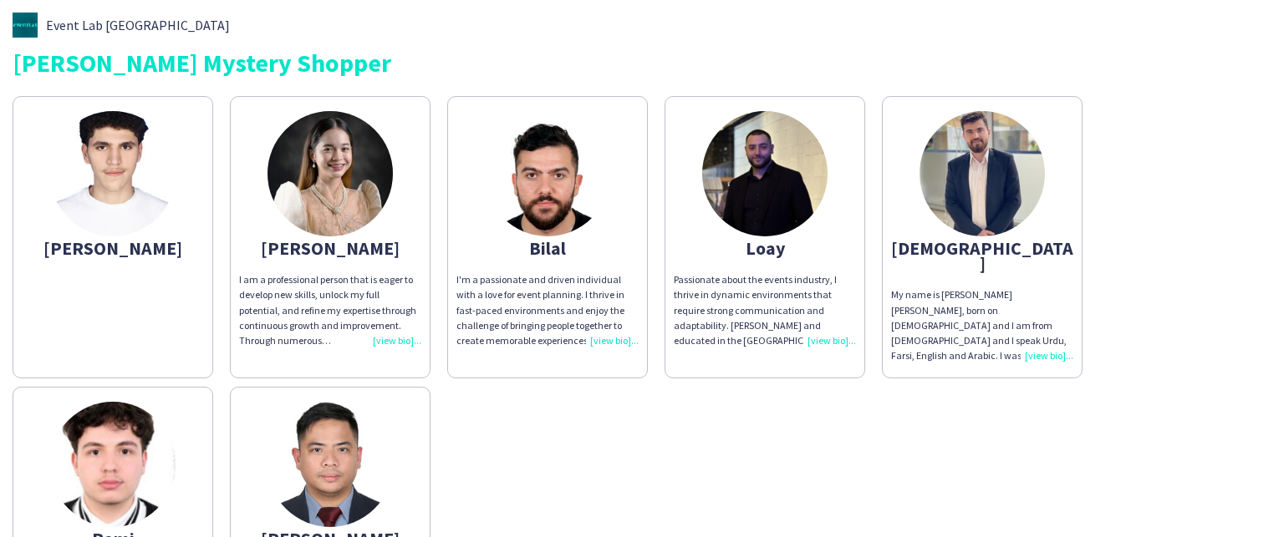
click at [887, 388] on div "[PERSON_NAME] I am a professional person that is eager to develop new skills, u…" at bounding box center [642, 371] width 1259 height 567
